Goal: Information Seeking & Learning: Learn about a topic

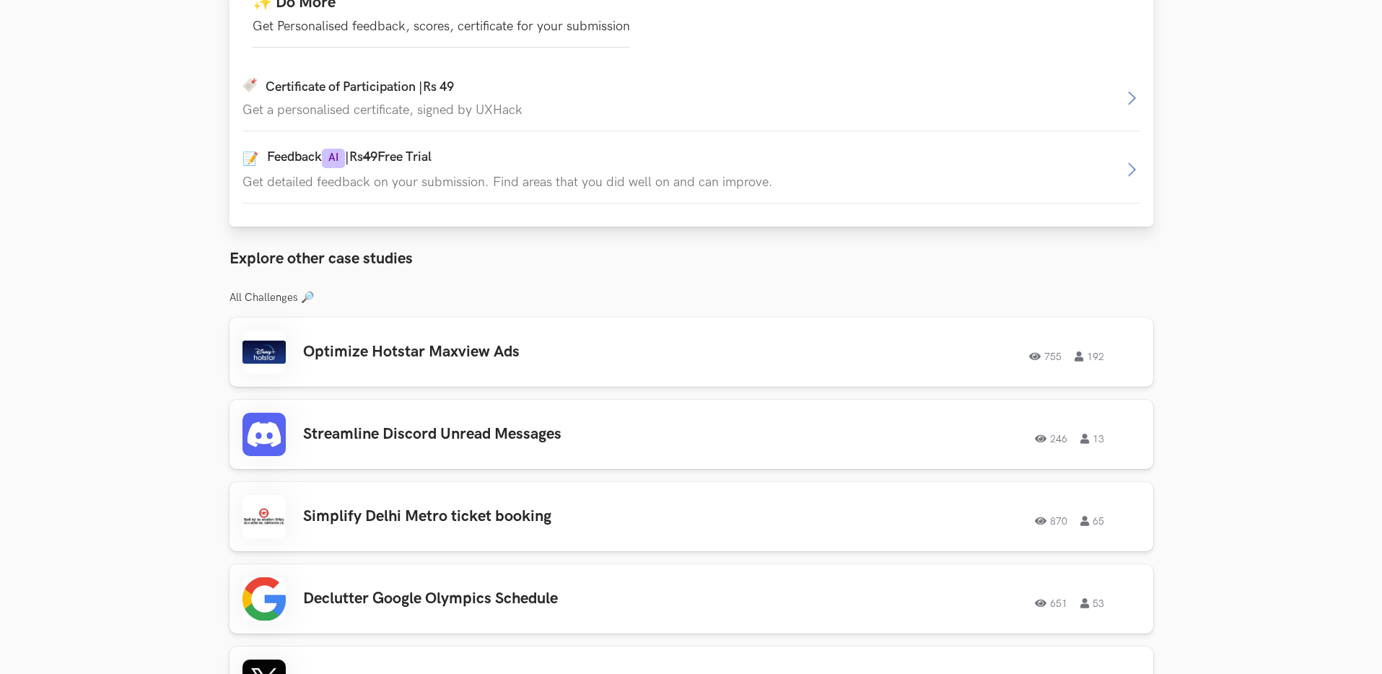
scroll to position [961, 0]
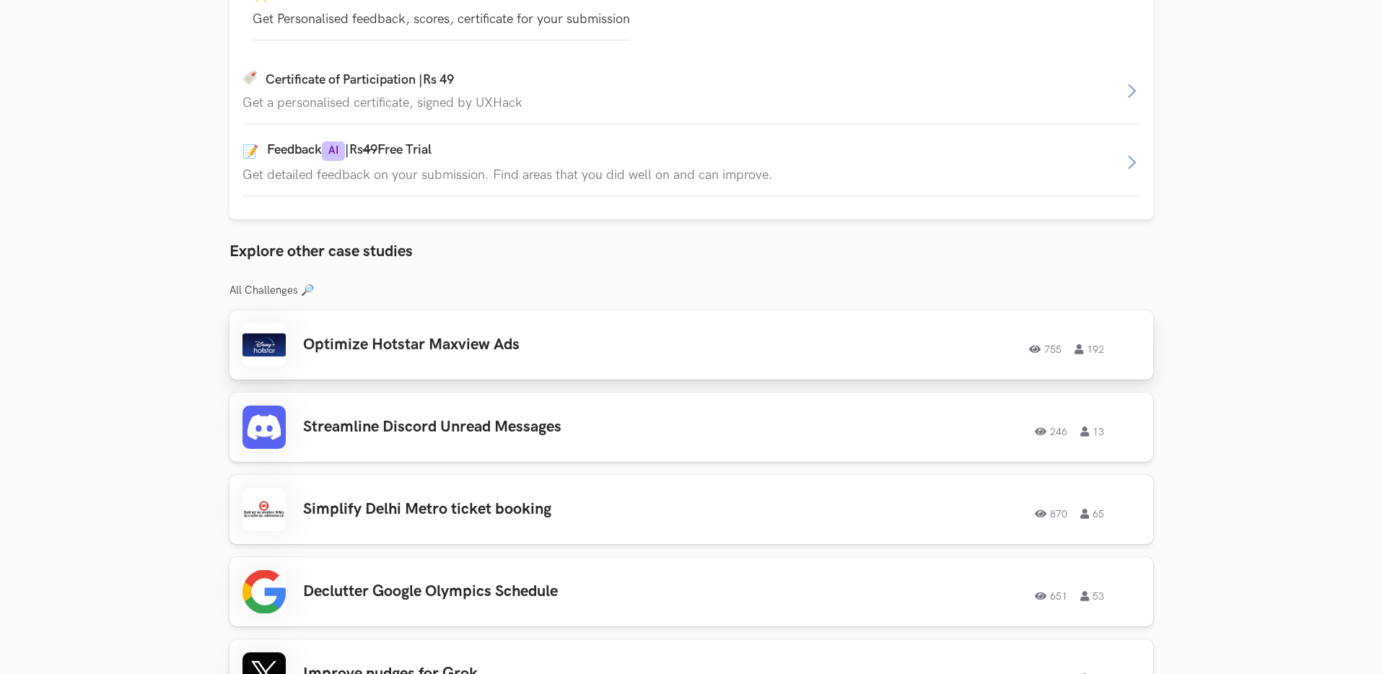
click at [503, 351] on h3 "Optimize Hotstar Maxview Ads" at bounding box center [508, 344] width 410 height 19
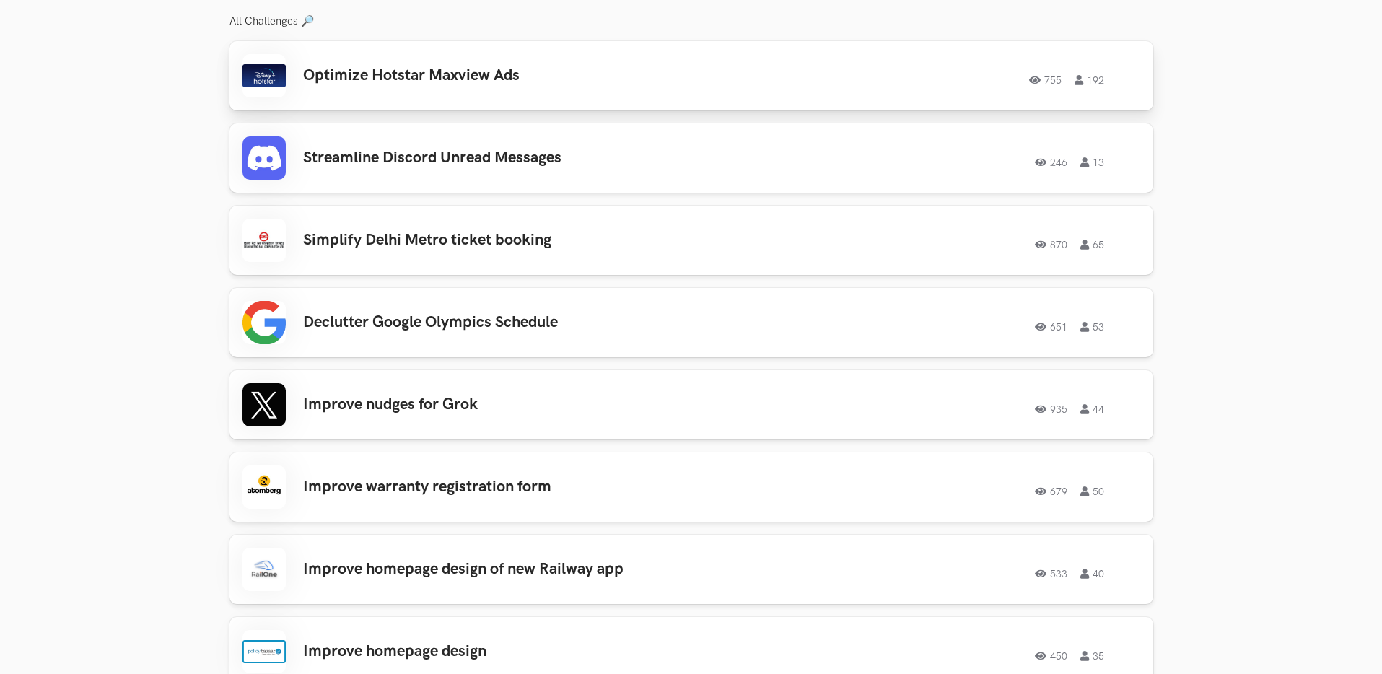
scroll to position [1232, 0]
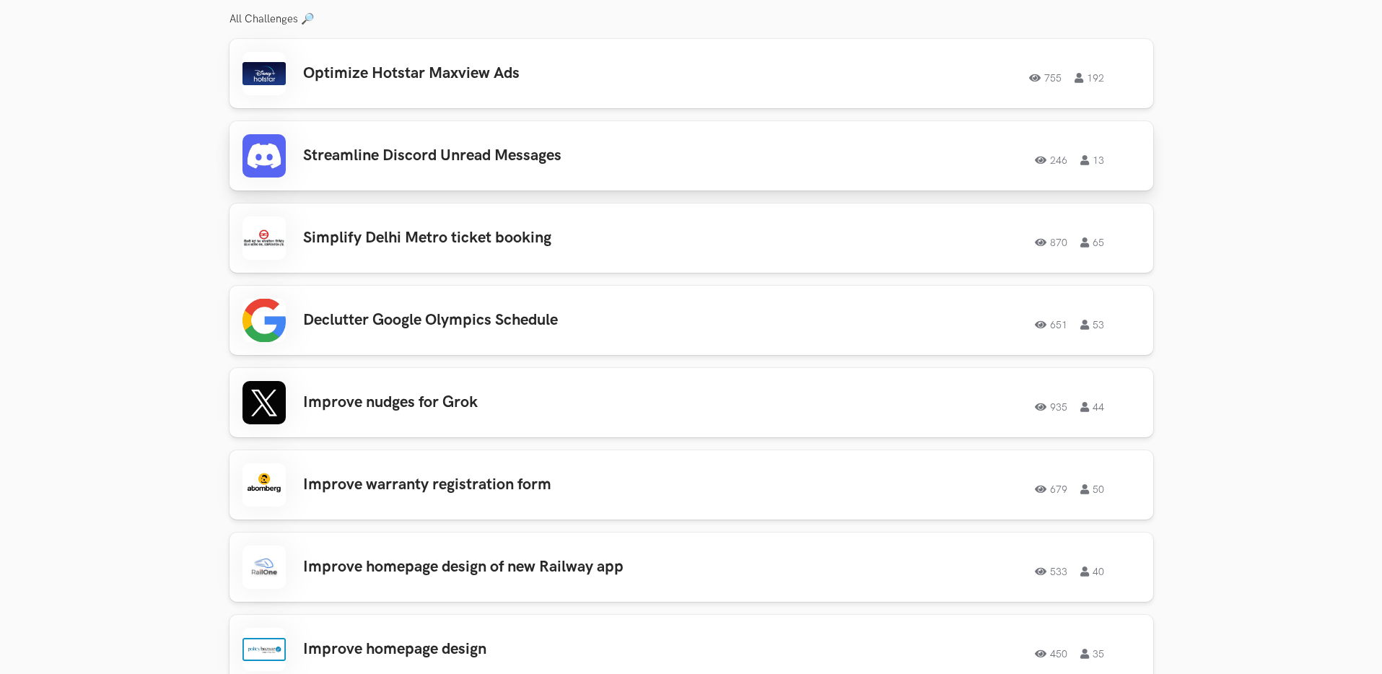
click at [534, 162] on h3 "Streamline Discord Unread Messages" at bounding box center [508, 155] width 410 height 19
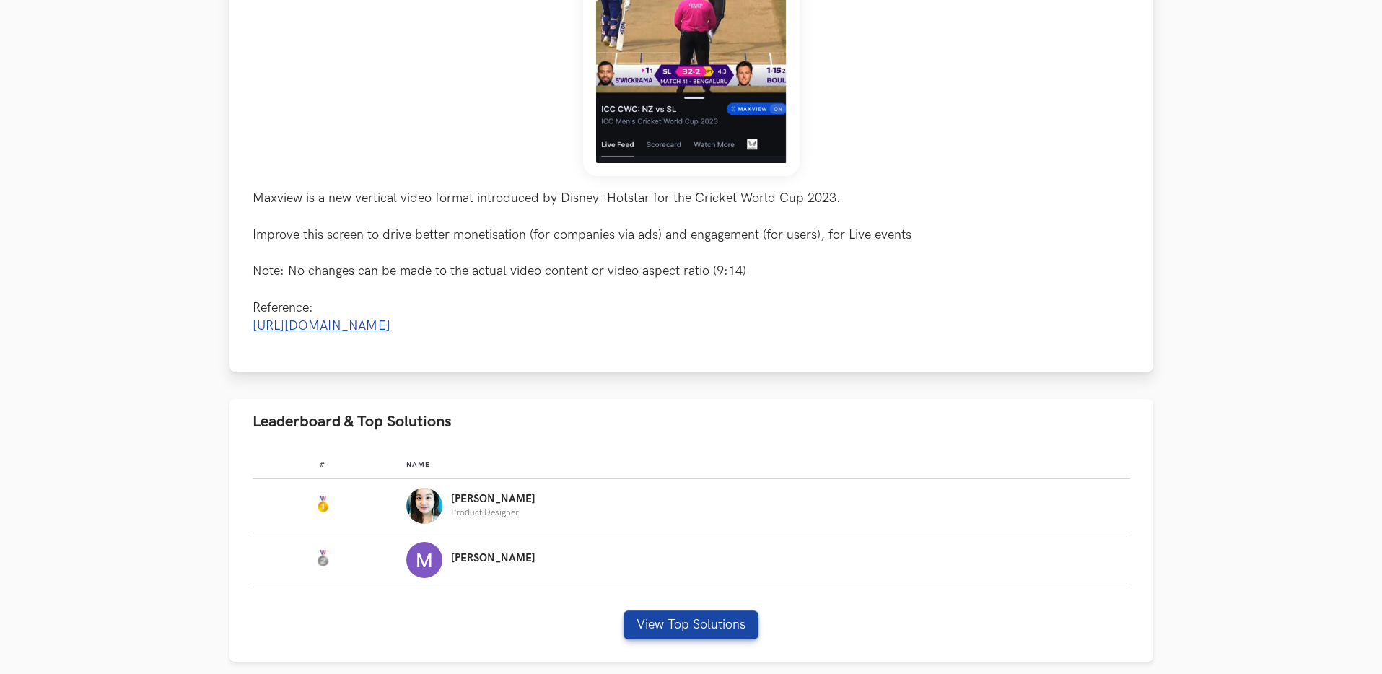
scroll to position [569, 0]
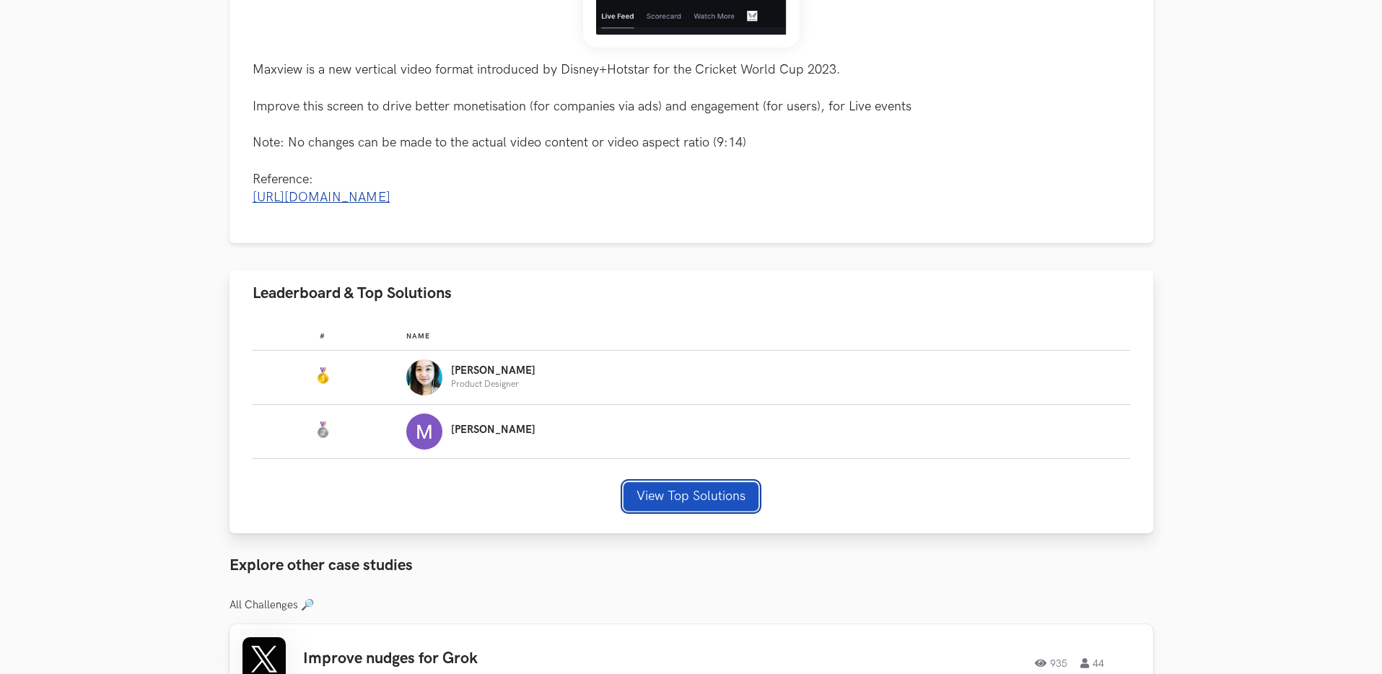
click at [729, 501] on button "View Top Solutions" at bounding box center [690, 496] width 135 height 29
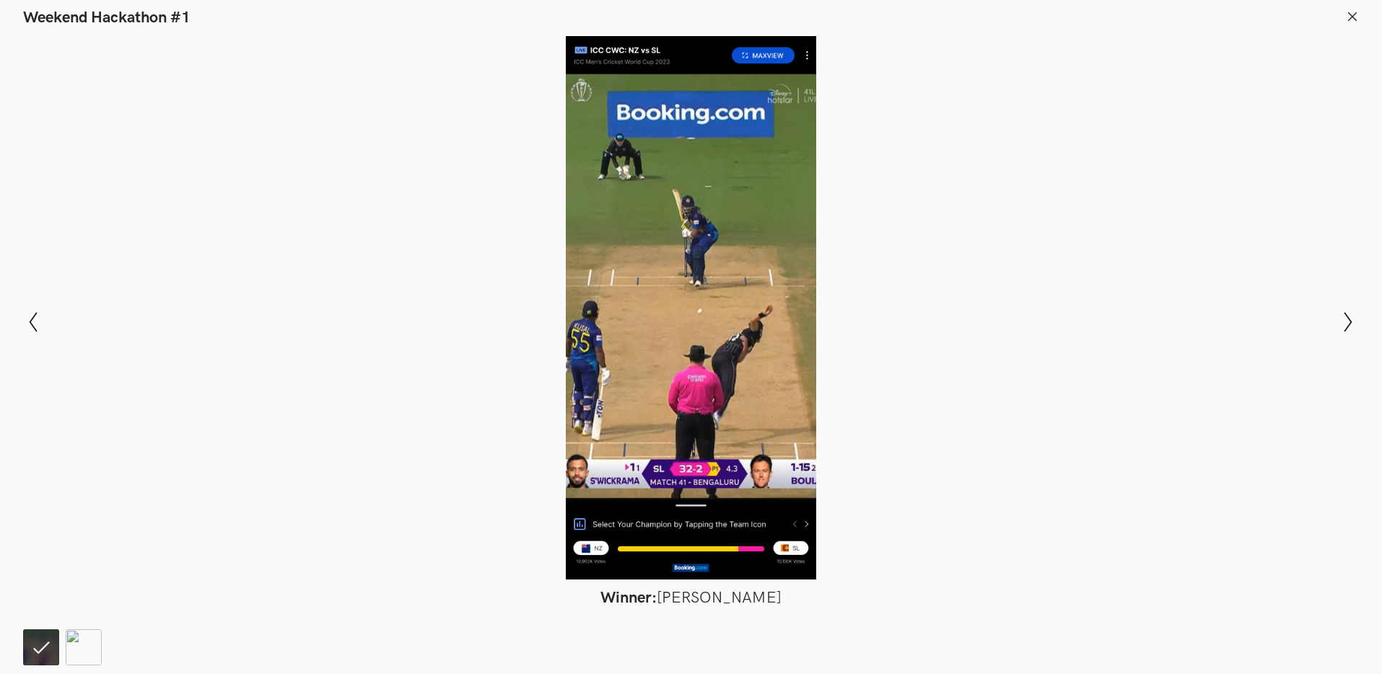
click at [1034, 409] on div at bounding box center [691, 307] width 1276 height 543
click at [1019, 422] on div at bounding box center [691, 307] width 1276 height 543
click at [1348, 330] on icon "Show next slide" at bounding box center [1348, 322] width 21 height 21
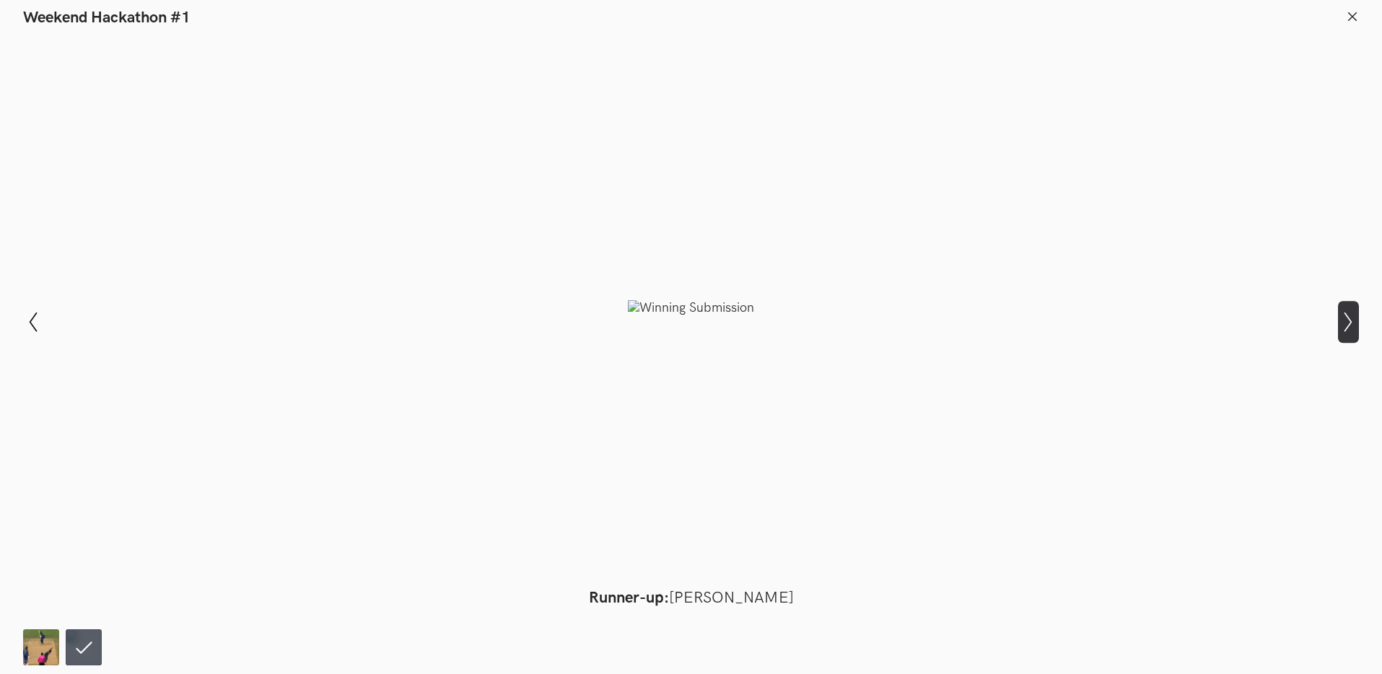
click at [1339, 324] on icon "Show next slide" at bounding box center [1348, 322] width 21 height 21
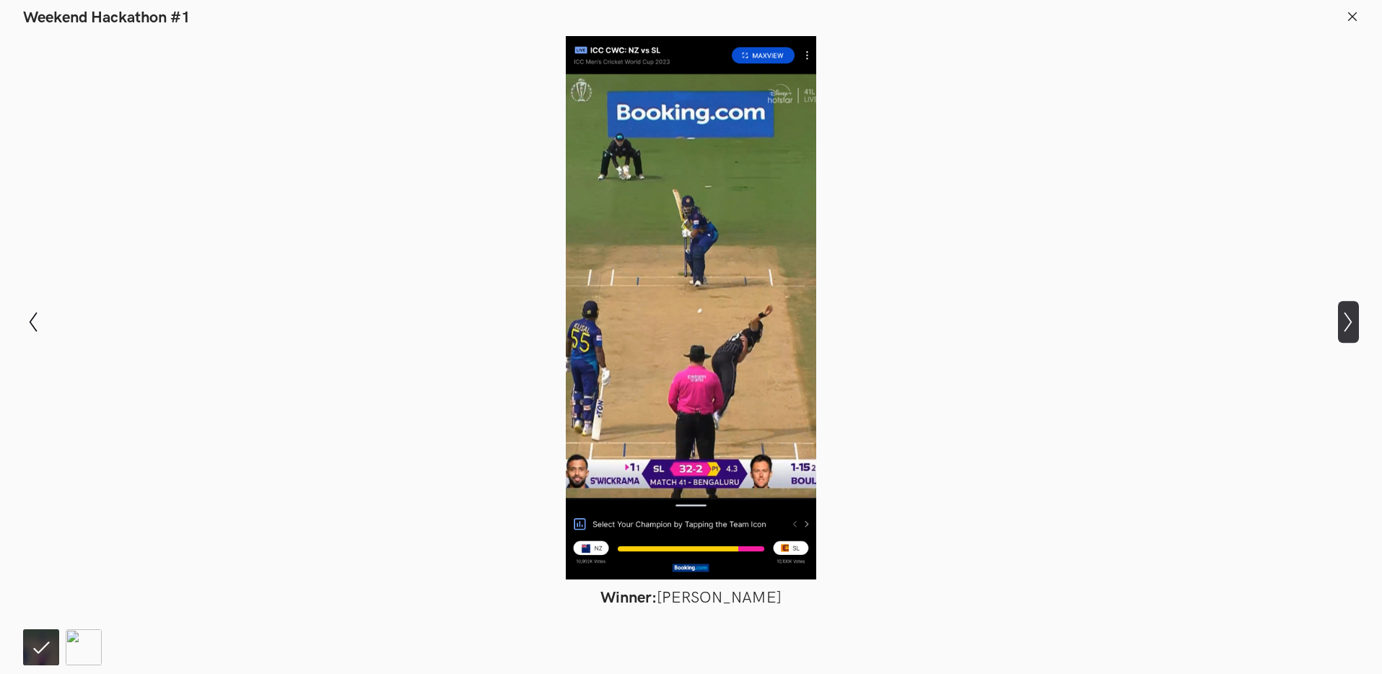
click at [1339, 324] on icon "Show next slide" at bounding box center [1348, 322] width 21 height 21
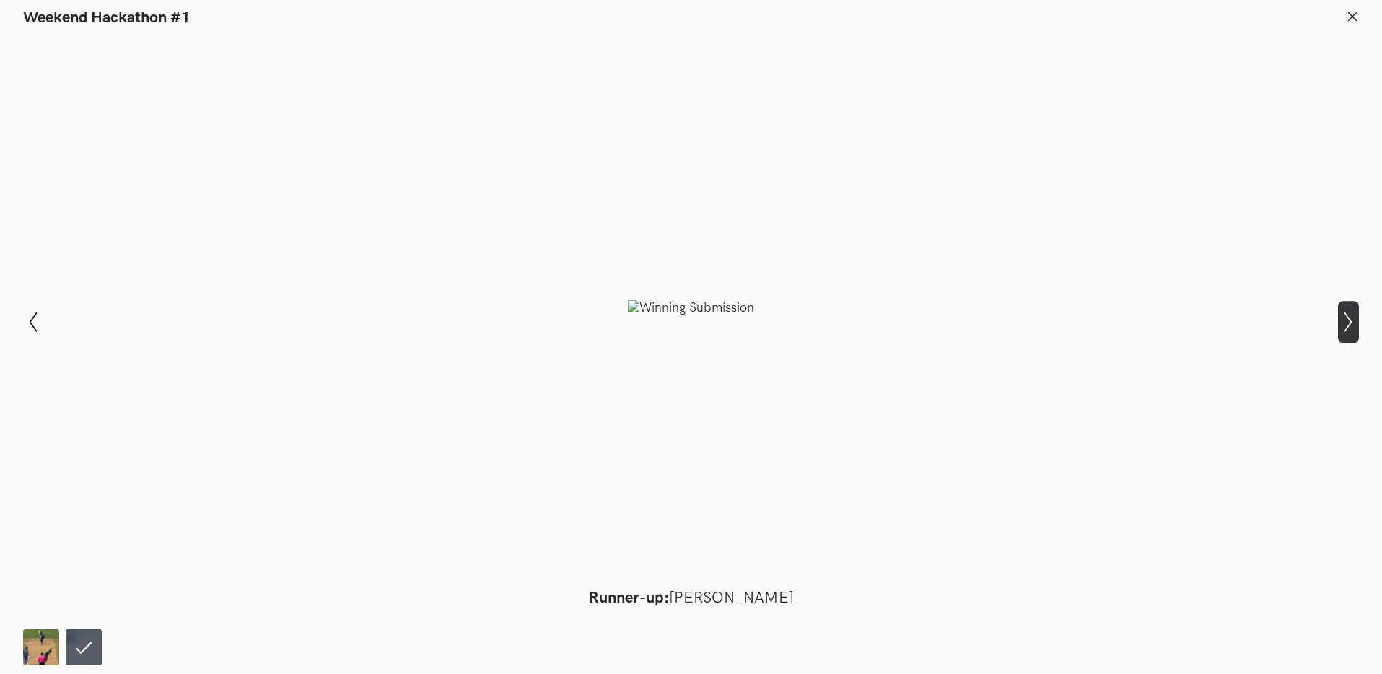
click at [1339, 324] on icon "Show next slide" at bounding box center [1348, 322] width 21 height 21
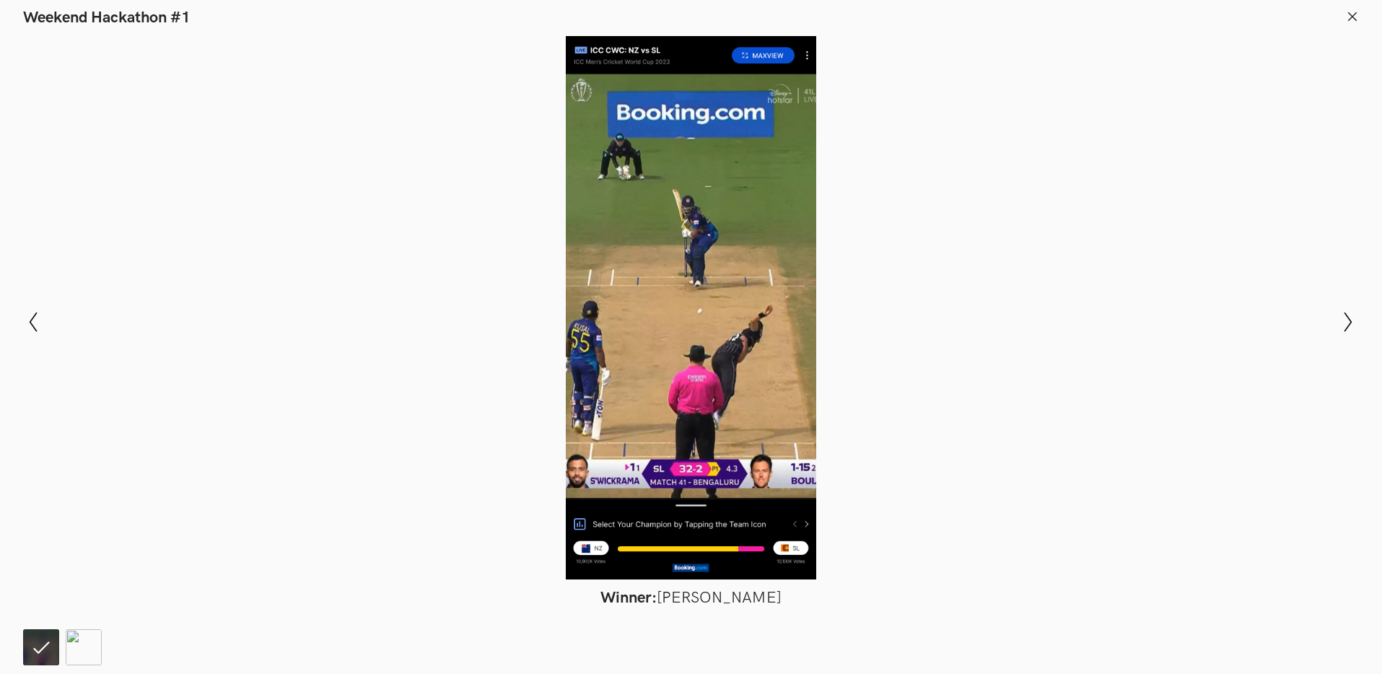
click at [1359, 20] on header "Weekend Hackathon #1" at bounding box center [691, 13] width 1382 height 27
click at [1352, 19] on icon at bounding box center [1352, 16] width 13 height 13
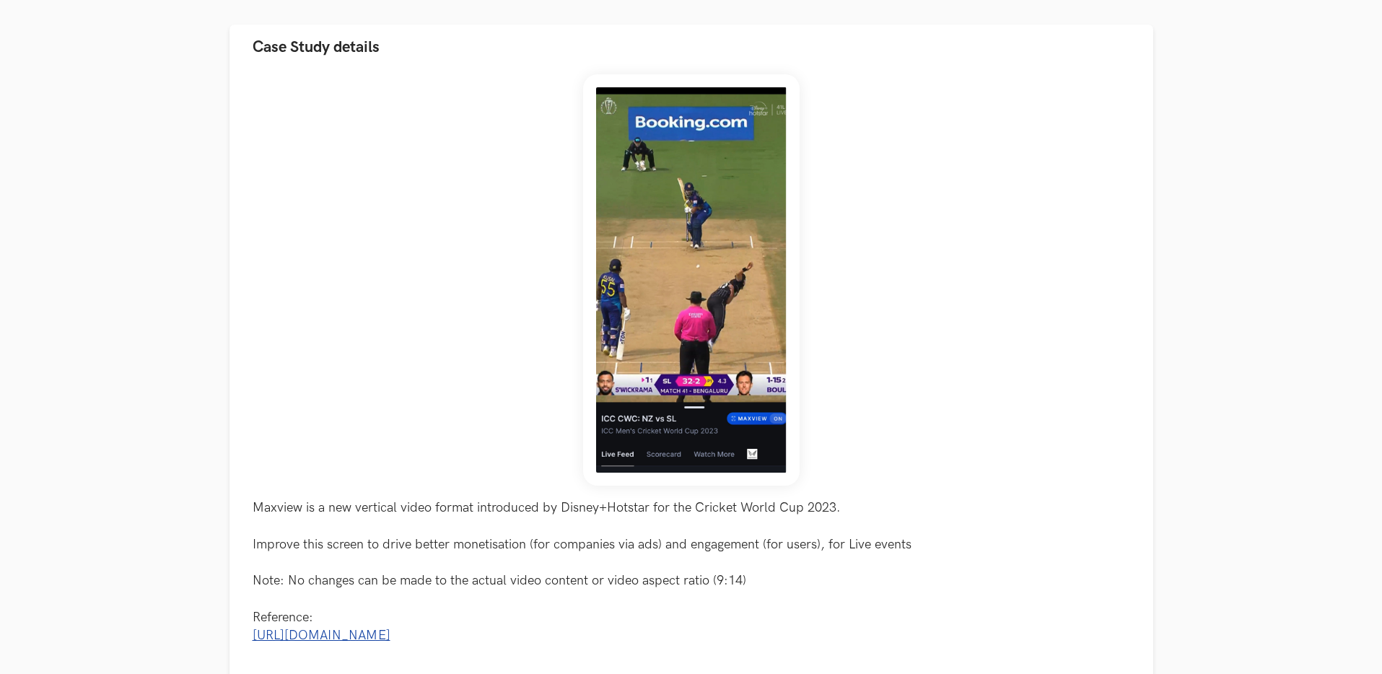
scroll to position [291, 0]
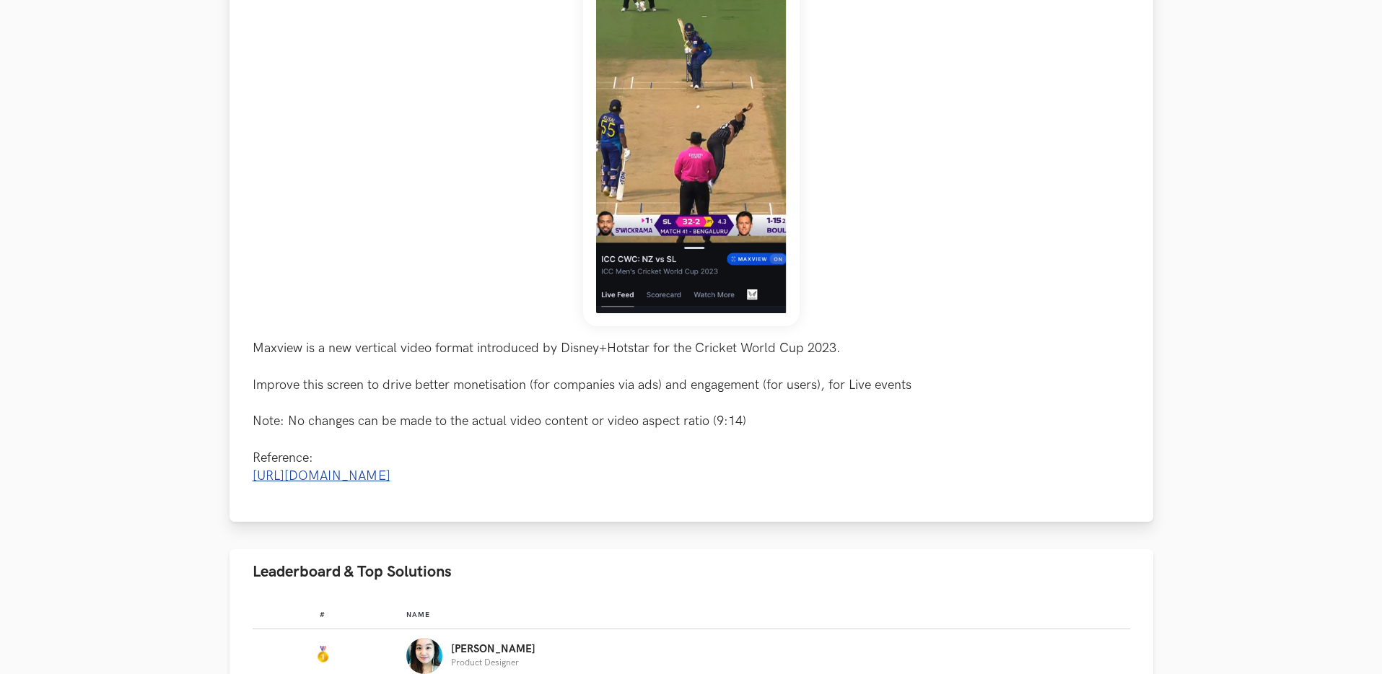
click at [390, 473] on link "https://indianexpress.com/article/technology/tech-news-technology/disney-hotsta…" at bounding box center [322, 475] width 138 height 15
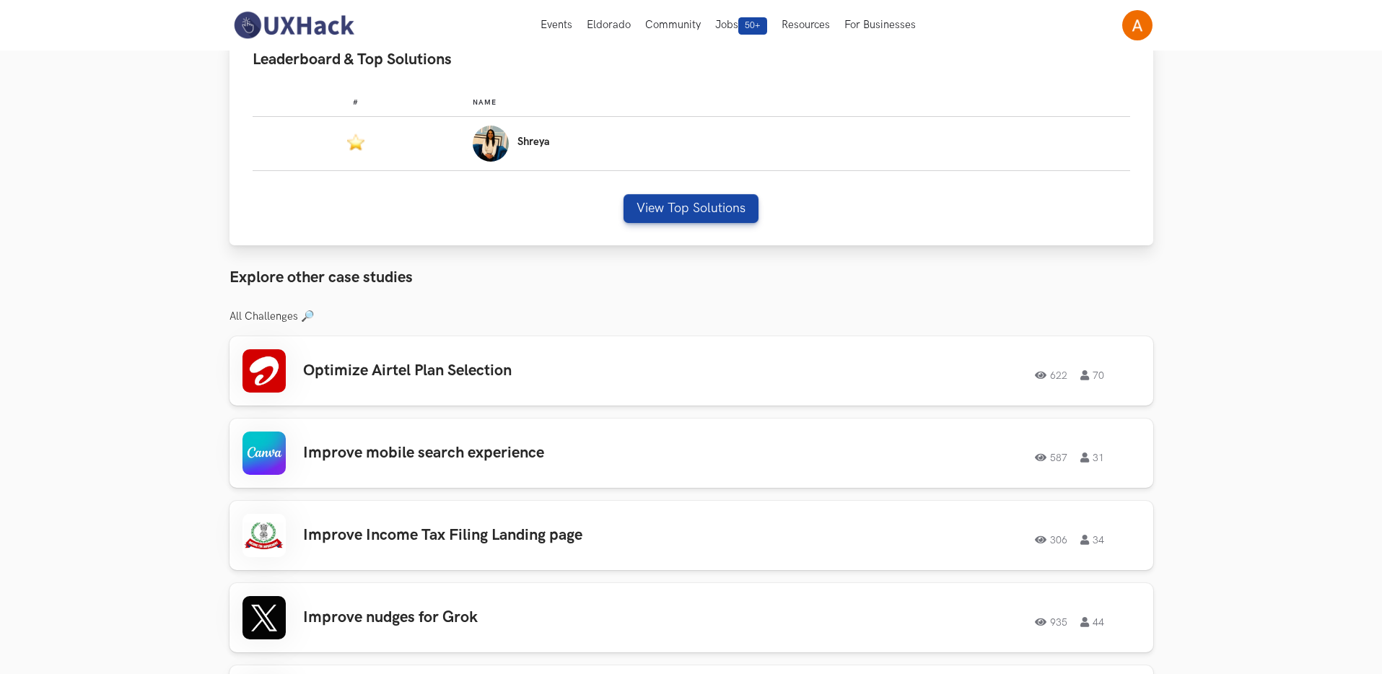
scroll to position [703, 0]
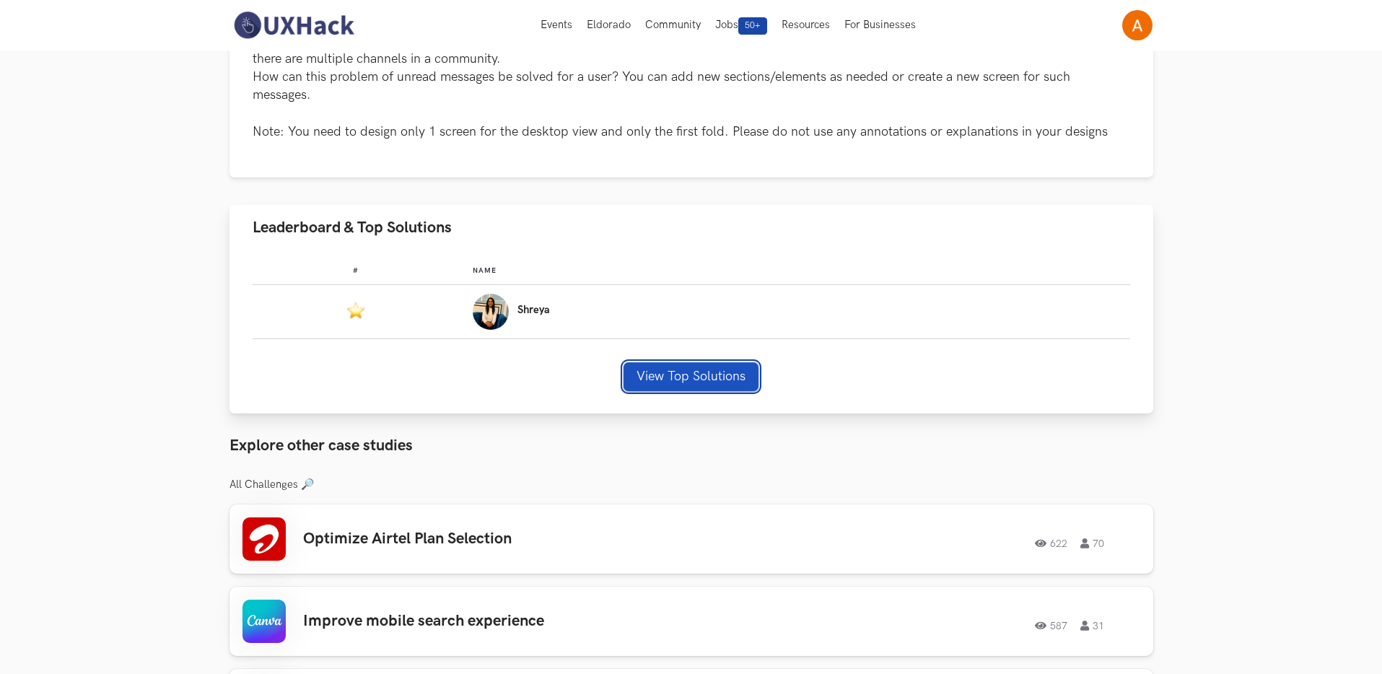
click at [717, 372] on button "View Top Solutions" at bounding box center [690, 376] width 135 height 29
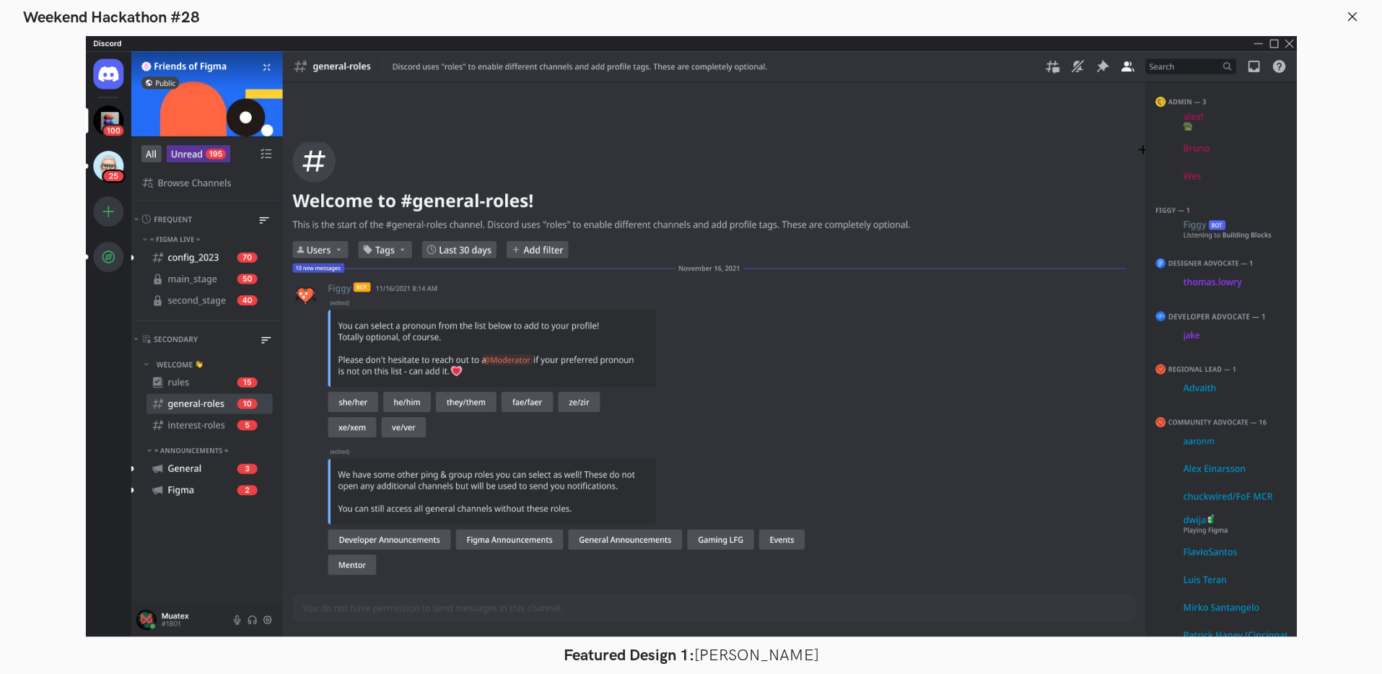
click at [1354, 14] on line at bounding box center [1352, 16] width 8 height 8
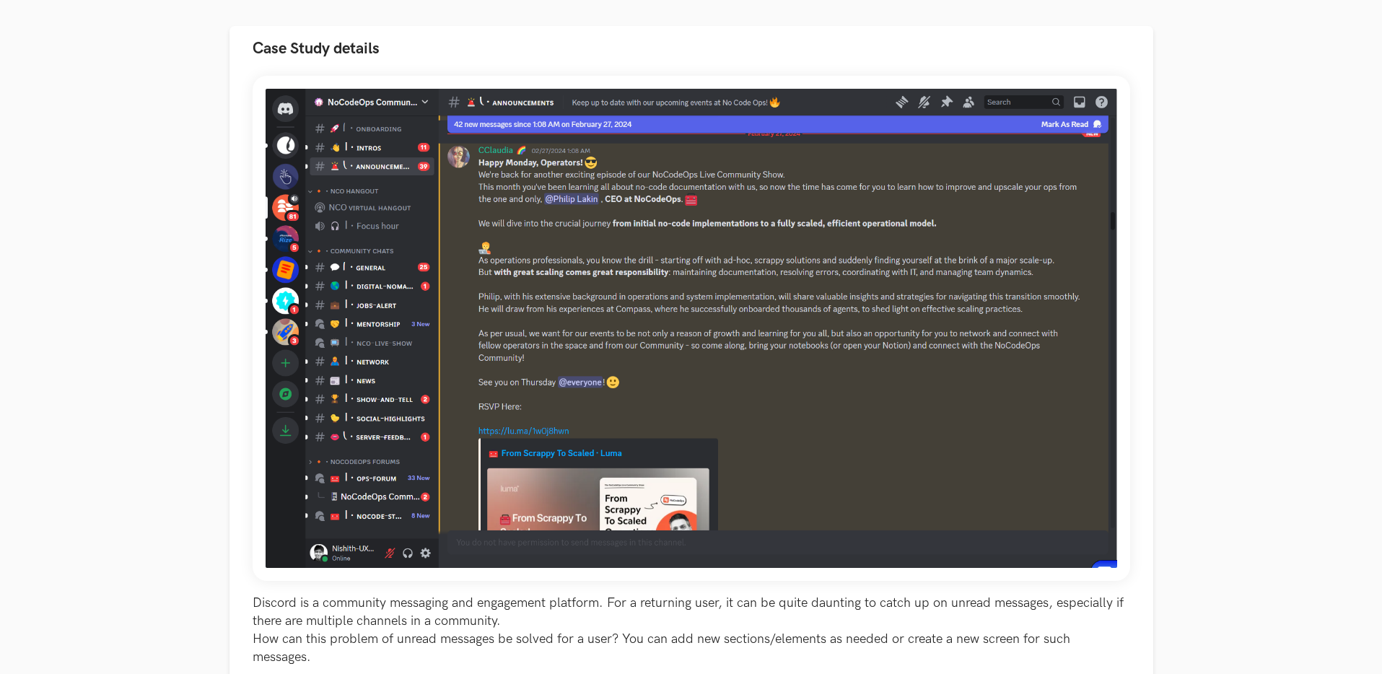
scroll to position [846, 0]
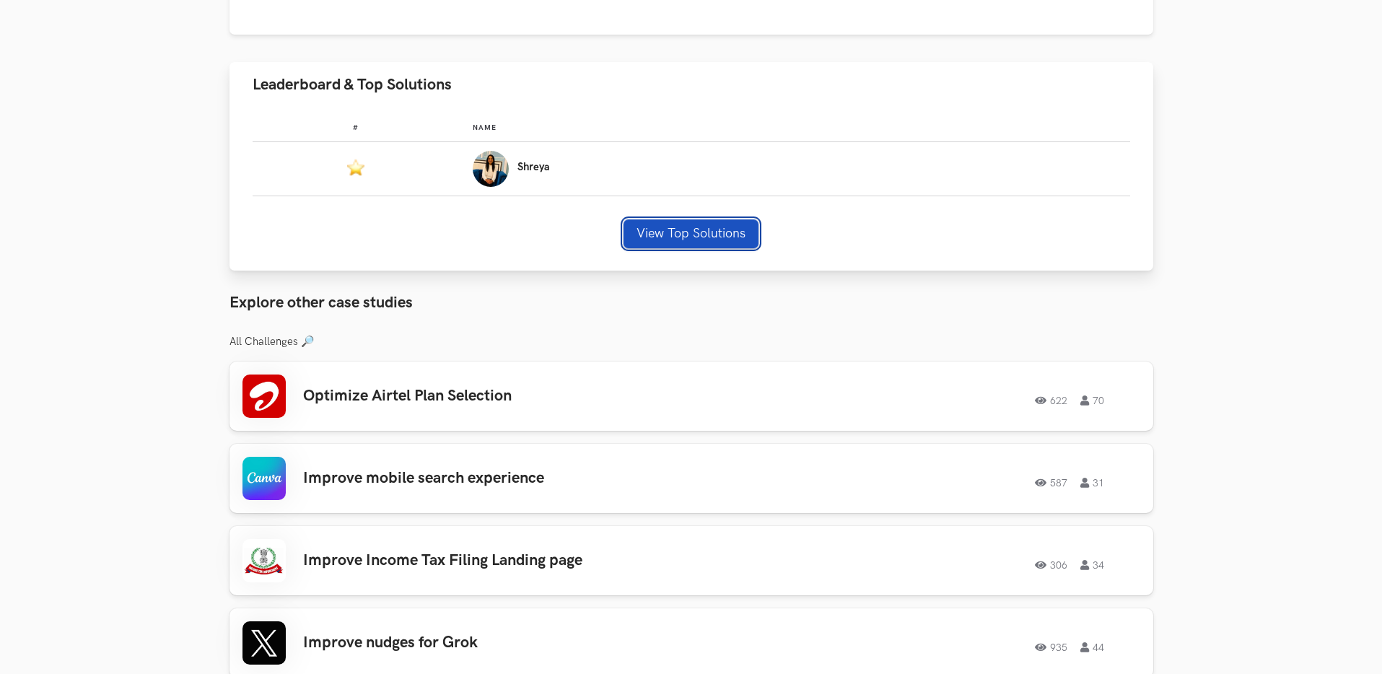
click at [734, 239] on button "View Top Solutions" at bounding box center [690, 233] width 135 height 29
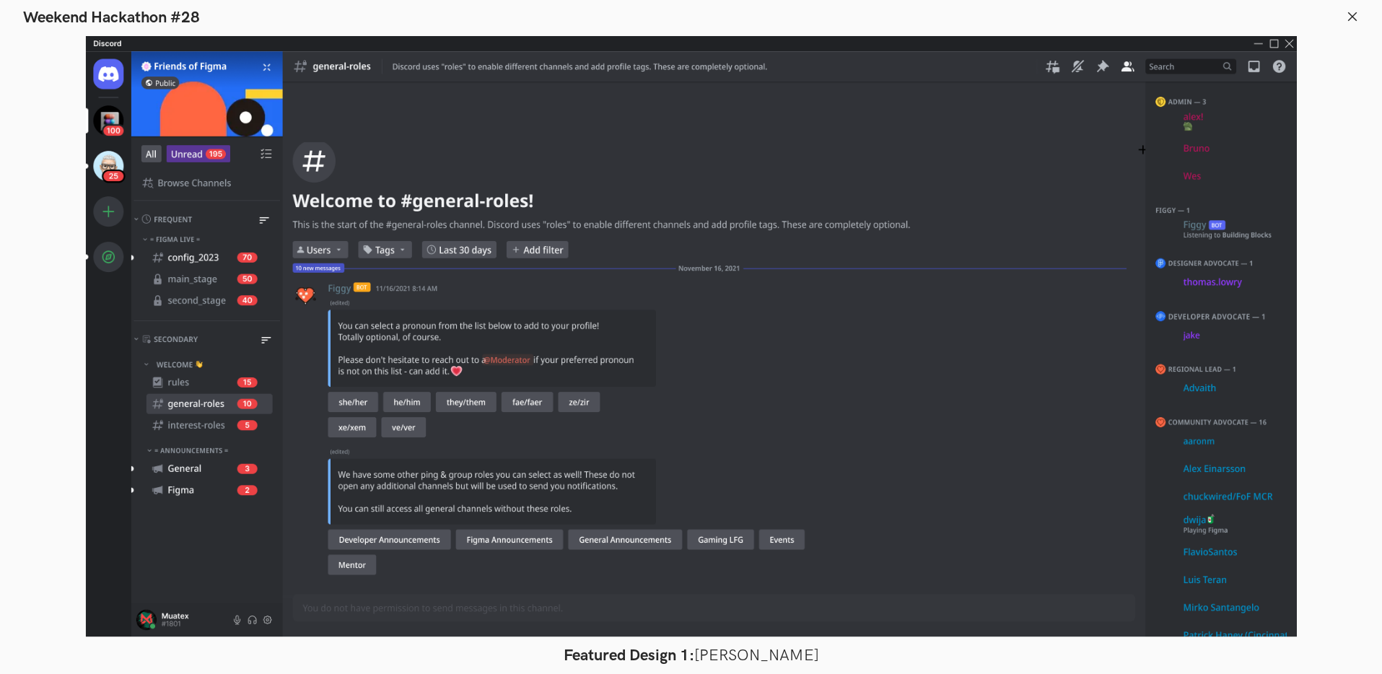
click at [1351, 17] on icon at bounding box center [1352, 16] width 13 height 13
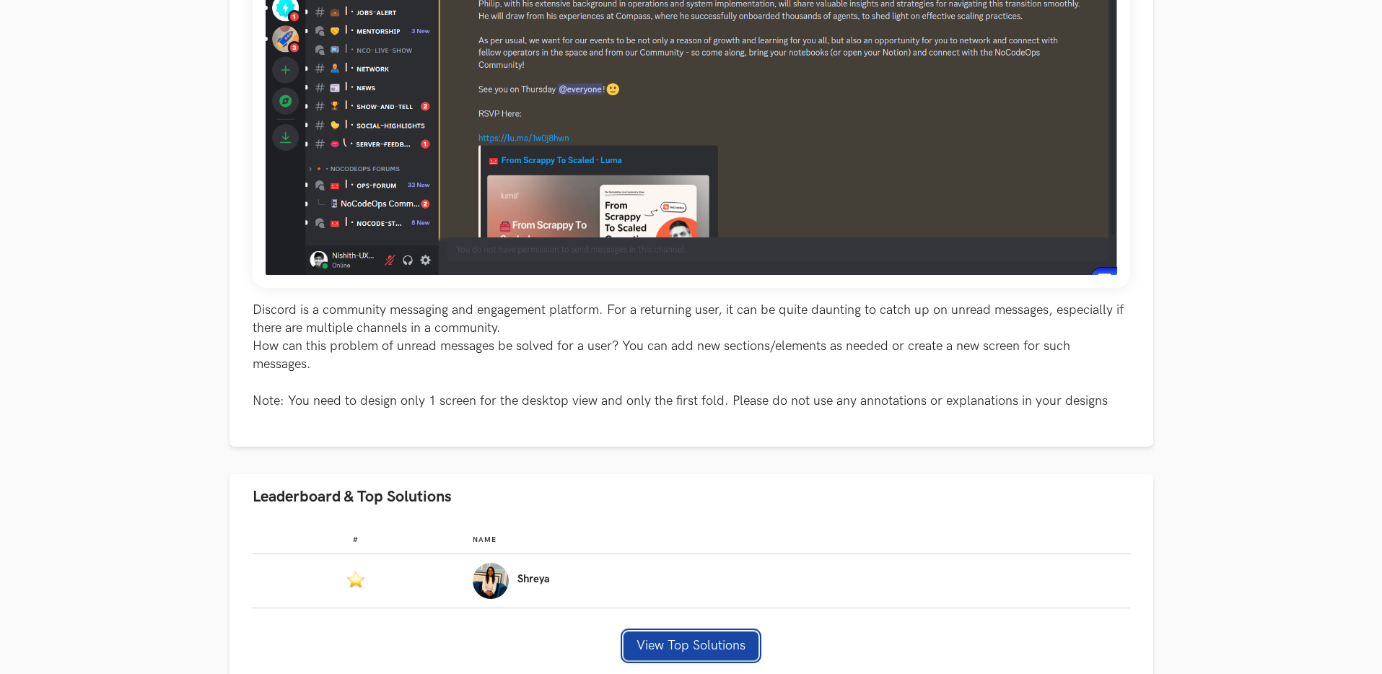
scroll to position [316, 0]
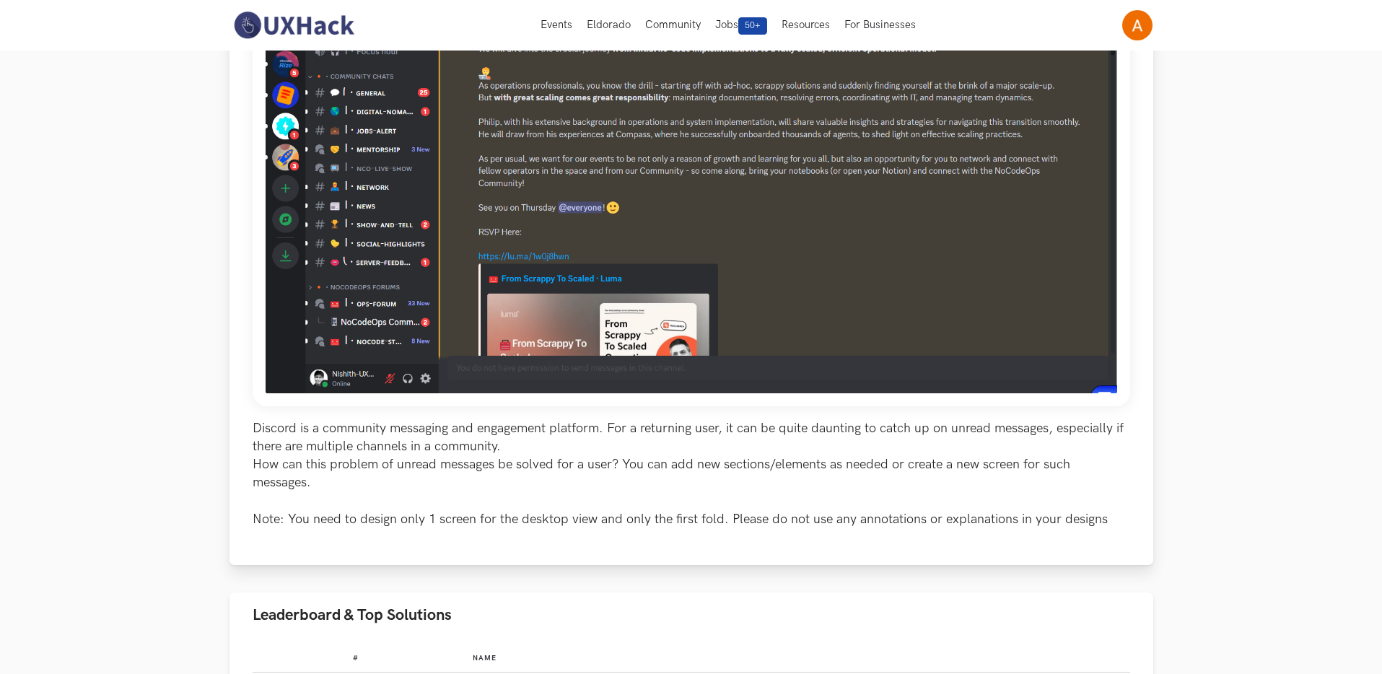
click at [721, 265] on img at bounding box center [691, 153] width 877 height 505
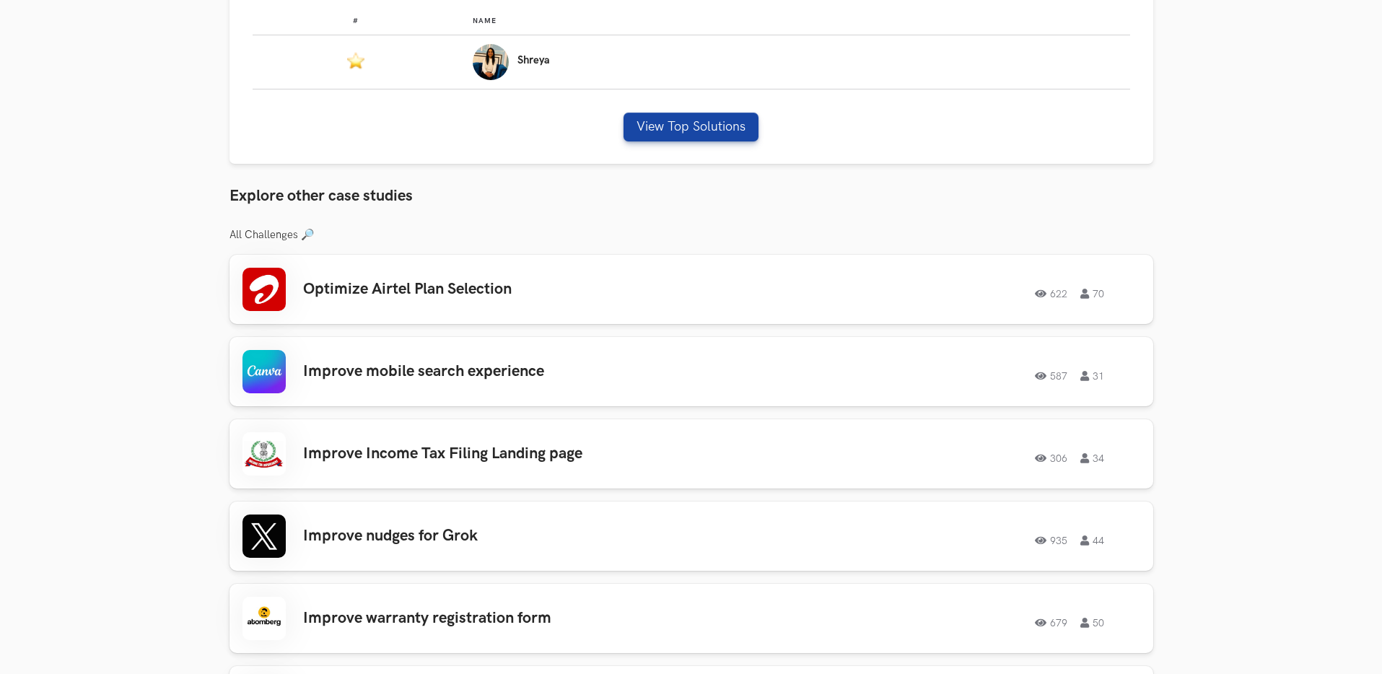
scroll to position [1024, 0]
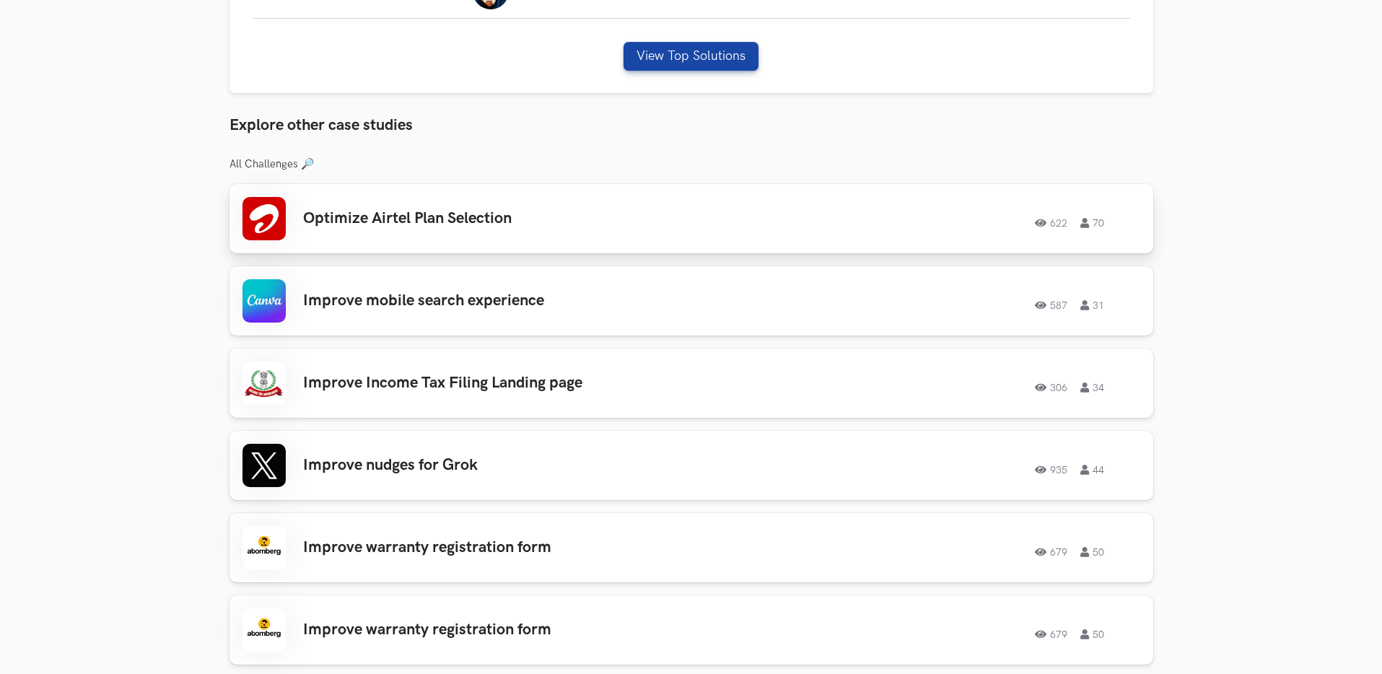
click at [475, 232] on div "Optimize Airtel Plan Selection 622 70 622 70" at bounding box center [691, 218] width 898 height 43
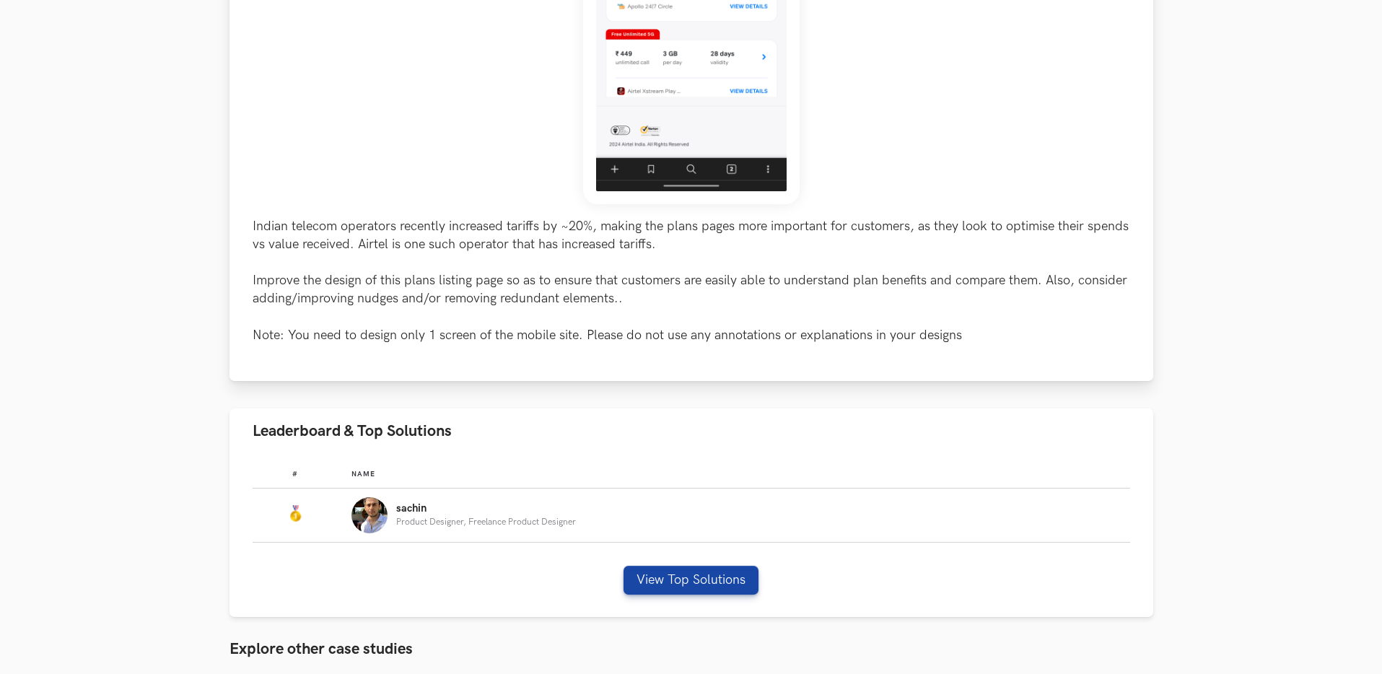
scroll to position [603, 0]
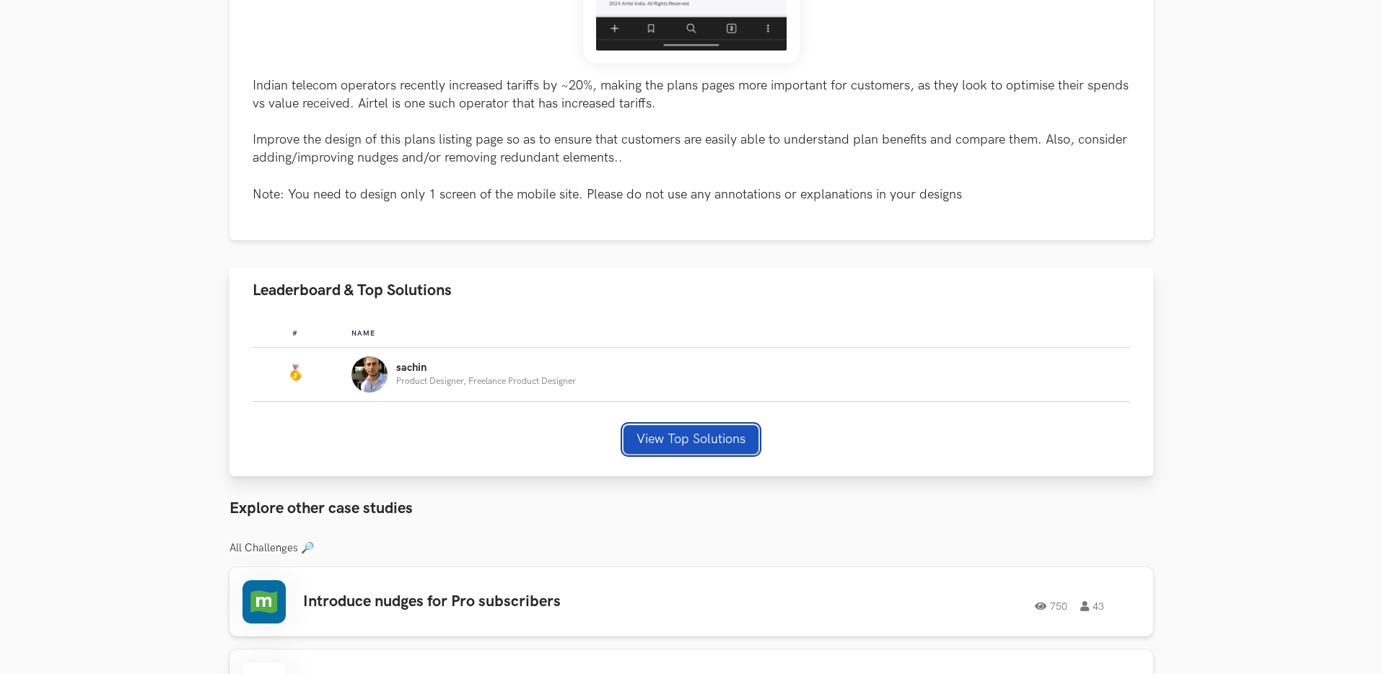
click at [726, 444] on button "View Top Solutions" at bounding box center [690, 439] width 135 height 29
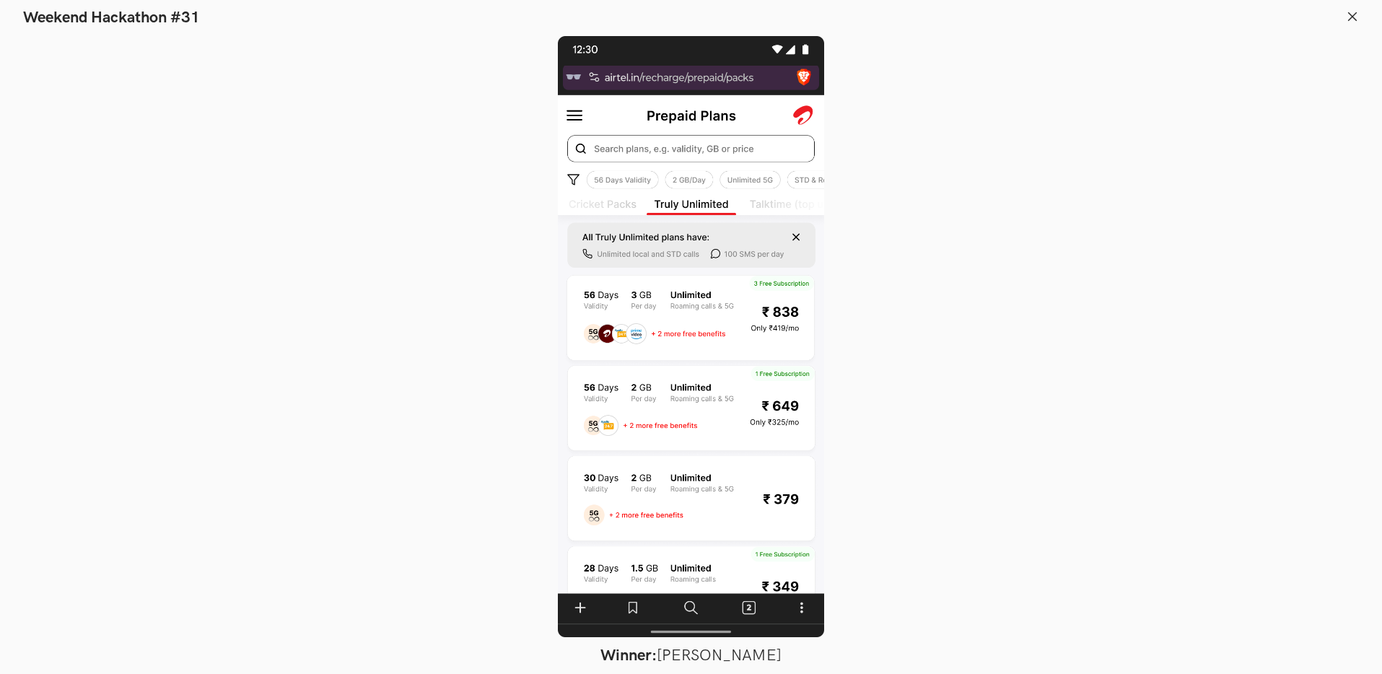
click at [977, 348] on div at bounding box center [691, 336] width 1276 height 601
click at [975, 127] on div at bounding box center [691, 336] width 1276 height 601
